Goal: Task Accomplishment & Management: Manage account settings

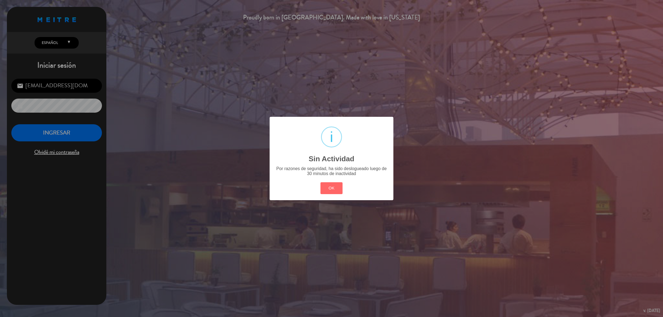
drag, startPoint x: 43, startPoint y: 103, endPoint x: 47, endPoint y: 128, distance: 25.2
click at [44, 104] on div "? ! i Sin Actividad × Por razones de seguridad, ha sido deslogueado luego de 30…" at bounding box center [331, 158] width 663 height 317
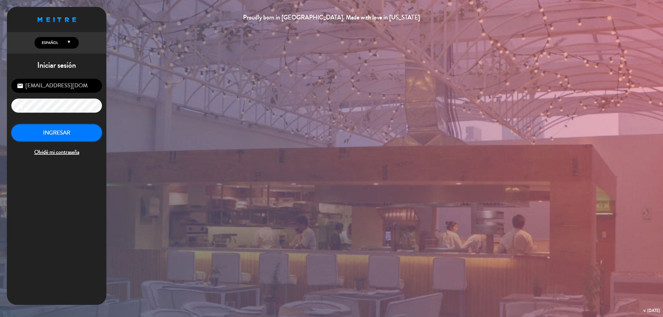
click at [50, 133] on button "INGRESAR" at bounding box center [56, 132] width 91 height 17
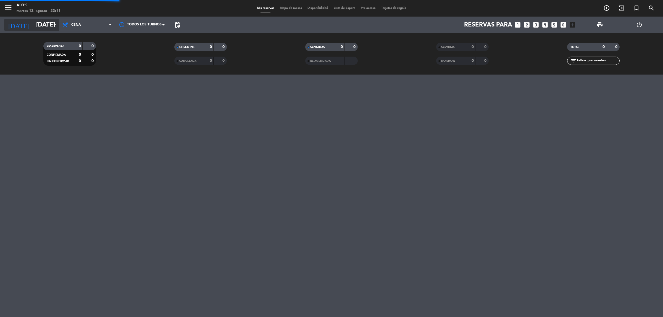
click at [42, 30] on input "[DATE]" at bounding box center [71, 25] width 77 height 12
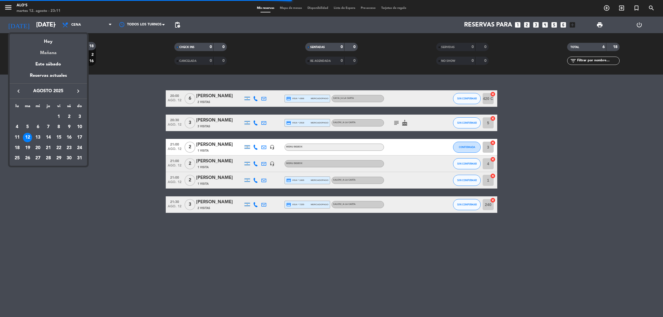
click at [42, 55] on div "Mañana" at bounding box center [48, 50] width 77 height 11
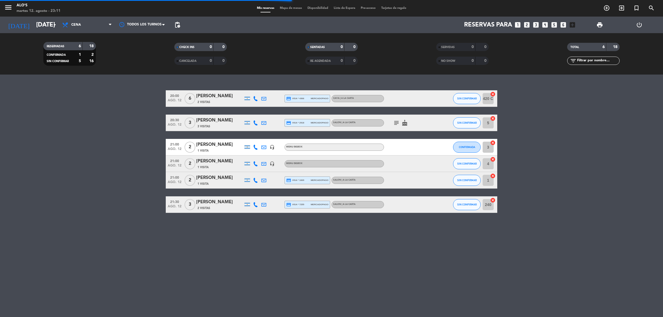
type input "mié. 13 ago."
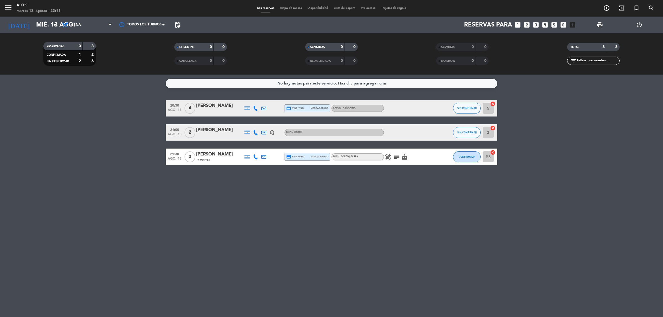
click at [394, 156] on icon "subject" at bounding box center [396, 157] width 7 height 7
